Goal: Information Seeking & Learning: Learn about a topic

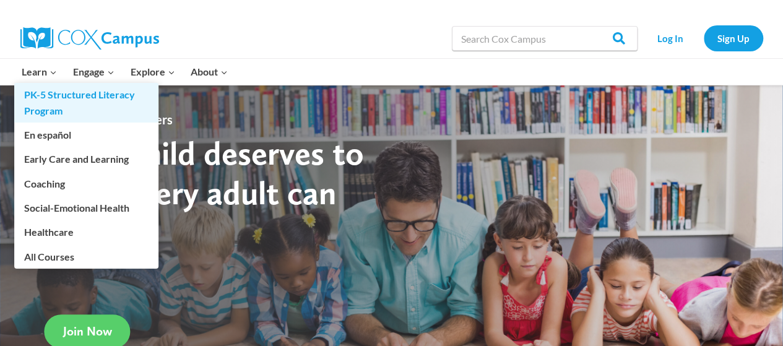
click at [46, 97] on link "PK-5 Structured Literacy Program" at bounding box center [86, 103] width 144 height 40
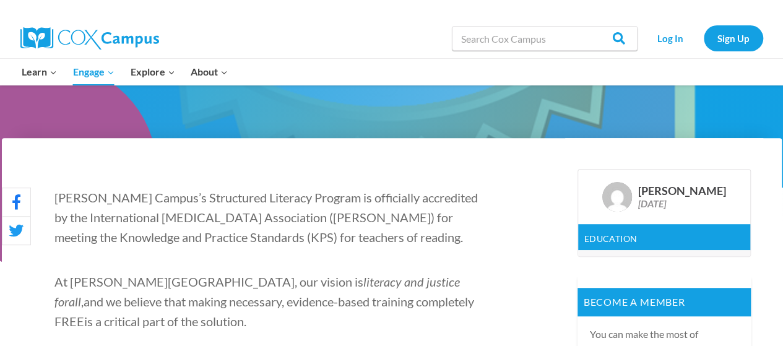
scroll to position [299, 0]
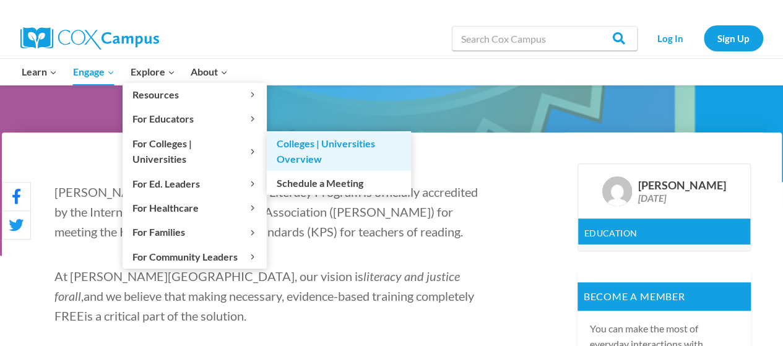
click at [339, 144] on link "Colleges | Universities Overview" at bounding box center [339, 151] width 144 height 40
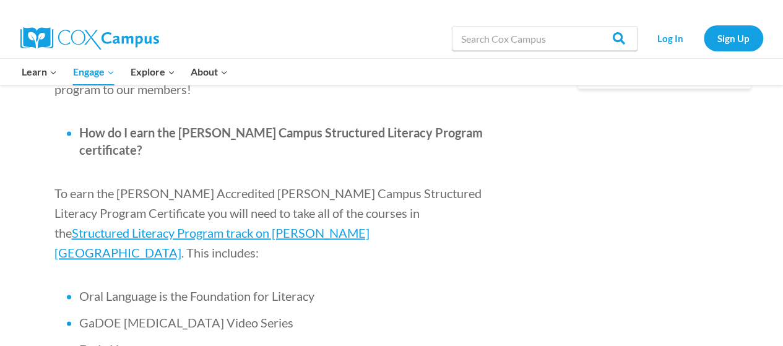
scroll to position [754, 0]
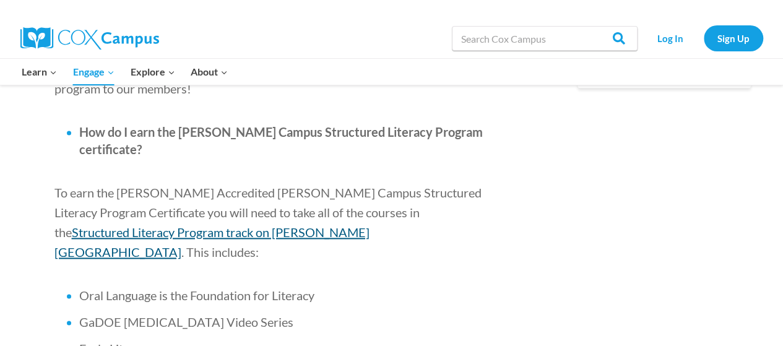
click at [322, 225] on span "Structured Literacy Program track on Cox Campus" at bounding box center [211, 242] width 315 height 35
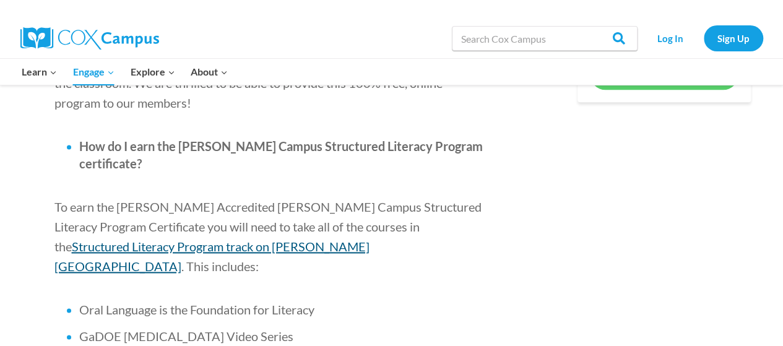
scroll to position [733, 0]
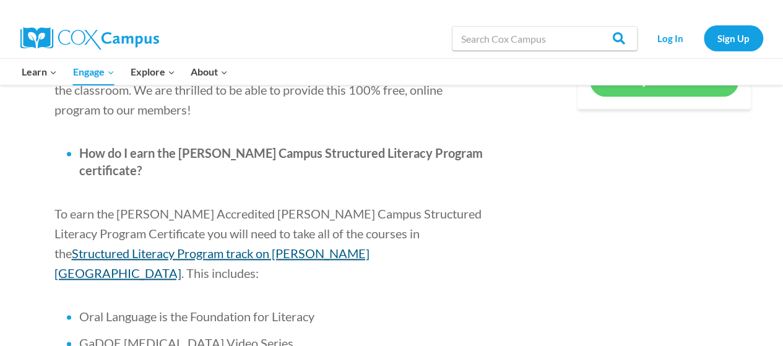
click at [365, 246] on span "Structured Literacy Program track on Cox Campus" at bounding box center [211, 263] width 315 height 35
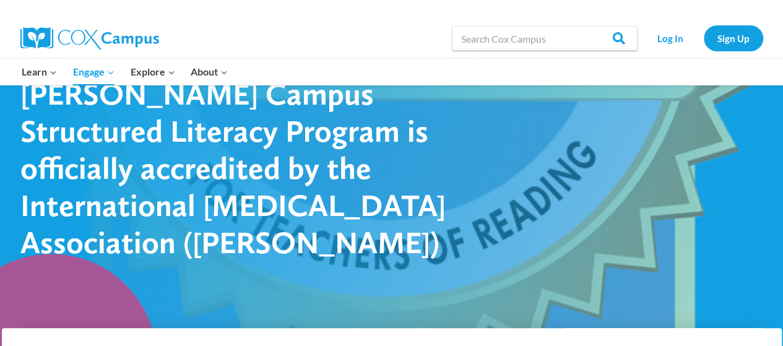
scroll to position [0, 0]
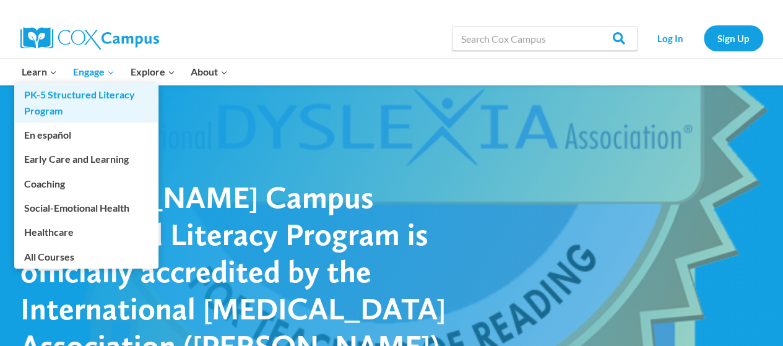
click at [43, 102] on link "PK-5 Structured Literacy Program" at bounding box center [86, 103] width 144 height 40
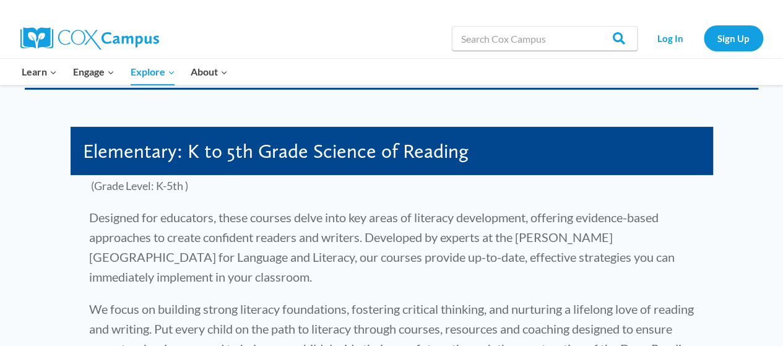
scroll to position [1866, 0]
